Goal: Task Accomplishment & Management: Check status

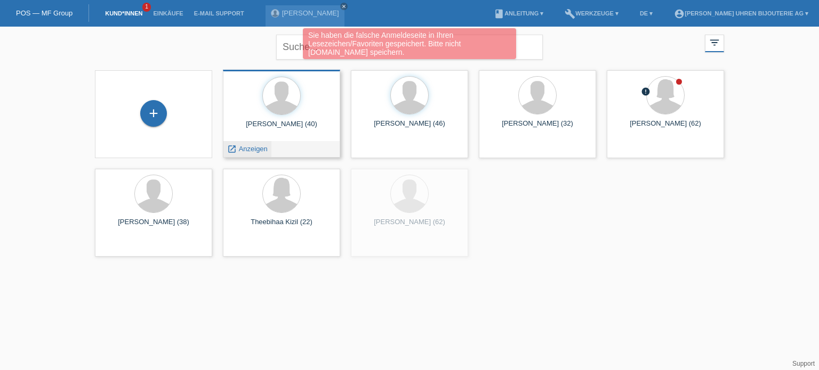
click at [254, 149] on span "Anzeigen" at bounding box center [253, 149] width 29 height 8
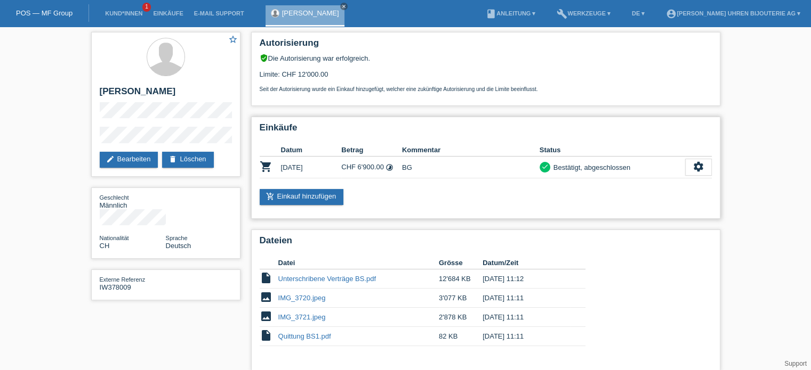
drag, startPoint x: 348, startPoint y: 167, endPoint x: 376, endPoint y: 166, distance: 28.8
click at [376, 167] on td "CHF 6'900.00 timelapse" at bounding box center [371, 168] width 61 height 22
click at [376, 166] on td "CHF 6'900.00 timelapse" at bounding box center [371, 168] width 61 height 22
click at [111, 13] on link "Kund*innen" at bounding box center [124, 13] width 48 height 6
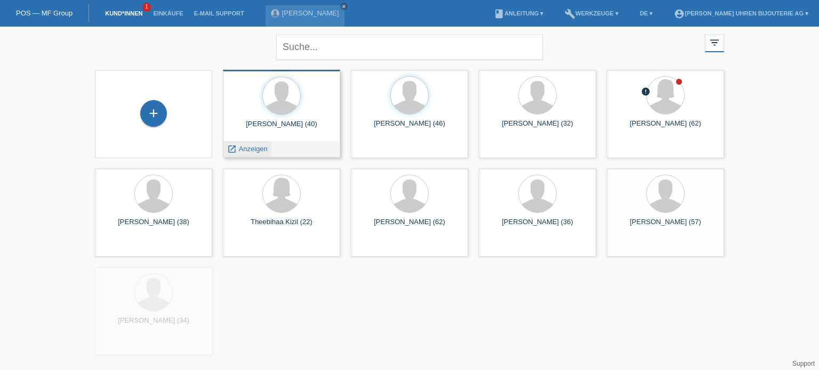
click at [249, 155] on div "launch Anzeigen" at bounding box center [247, 149] width 48 height 16
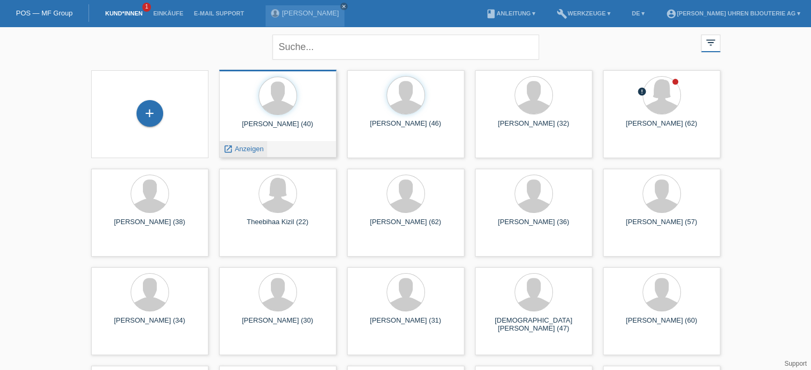
click at [254, 148] on span "Anzeigen" at bounding box center [249, 149] width 29 height 8
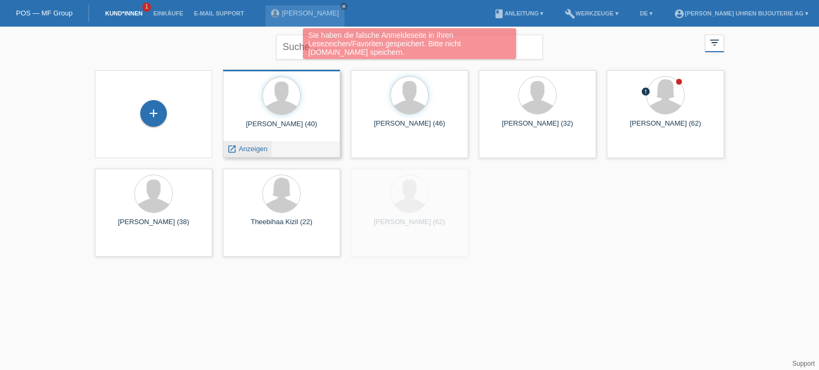
click at [258, 145] on span "Anzeigen" at bounding box center [253, 149] width 29 height 8
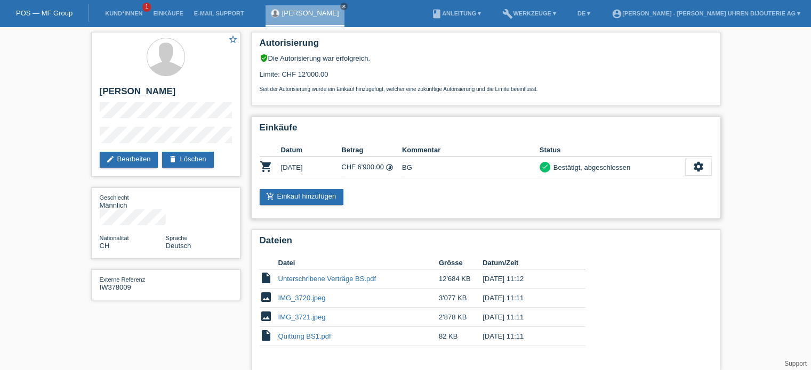
drag, startPoint x: 372, startPoint y: 167, endPoint x: 405, endPoint y: 167, distance: 33.1
click at [405, 167] on tr "shopping_cart [DATE] CHF 6'900.00 timelapse BG check settings" at bounding box center [486, 168] width 452 height 22
click at [552, 168] on div "Bestätigt, abgeschlossen" at bounding box center [590, 167] width 80 height 11
